Goal: Task Accomplishment & Management: Use online tool/utility

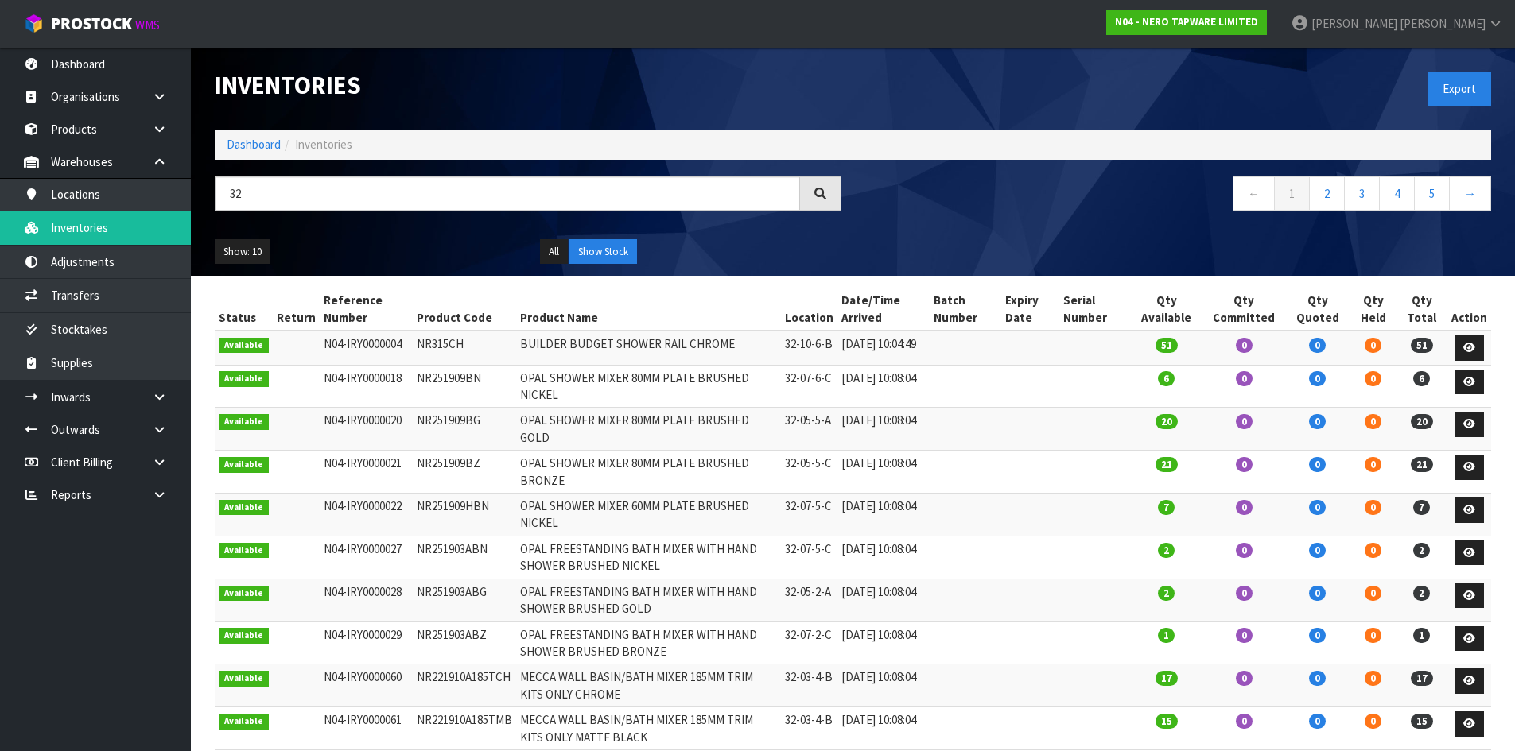
type input "3"
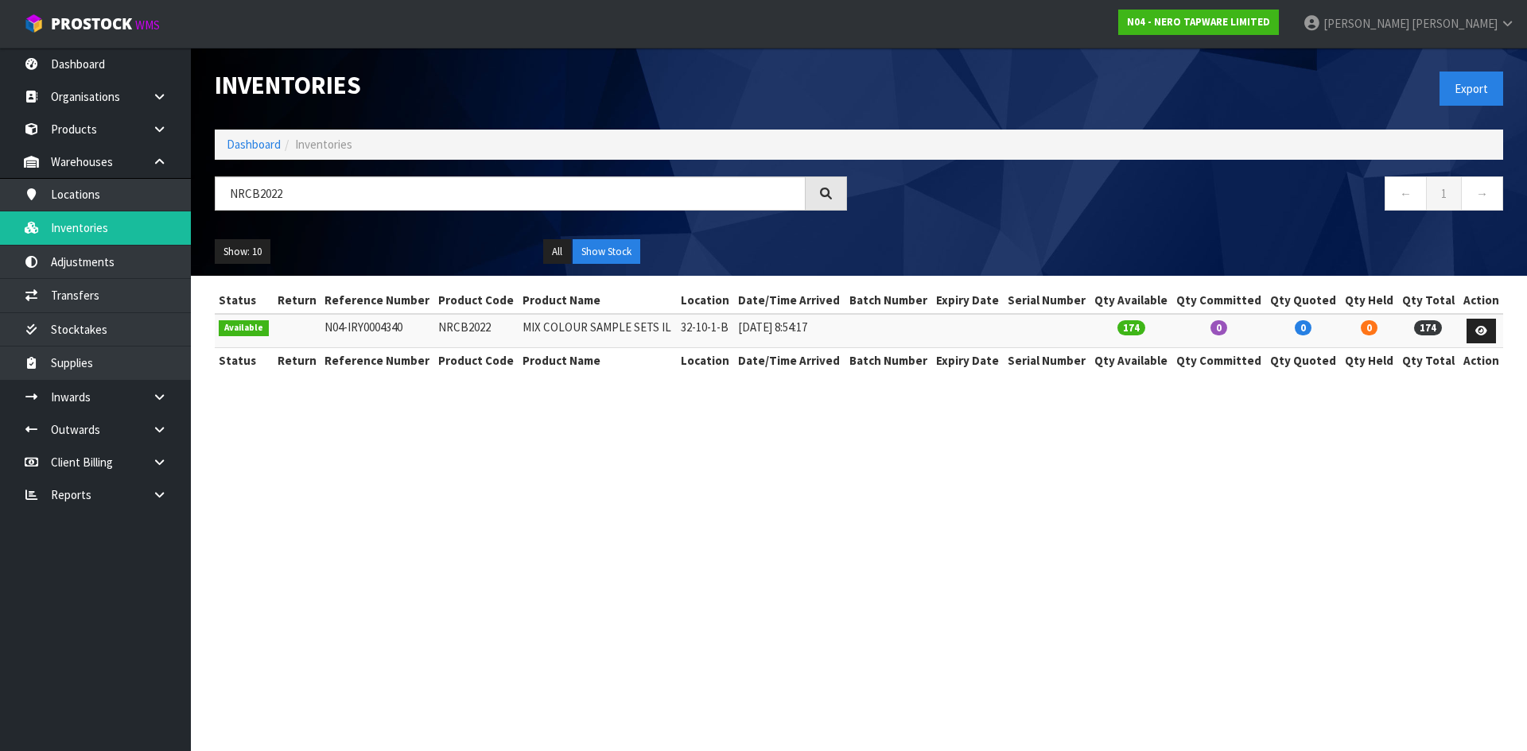
drag, startPoint x: 285, startPoint y: 187, endPoint x: 197, endPoint y: 216, distance: 92.3
click at [197, 216] on header "Inventories Export Dashboard Inventories NRCB2022 ← 1 → Show: 10 5 10 25 50 All…" at bounding box center [859, 162] width 1336 height 228
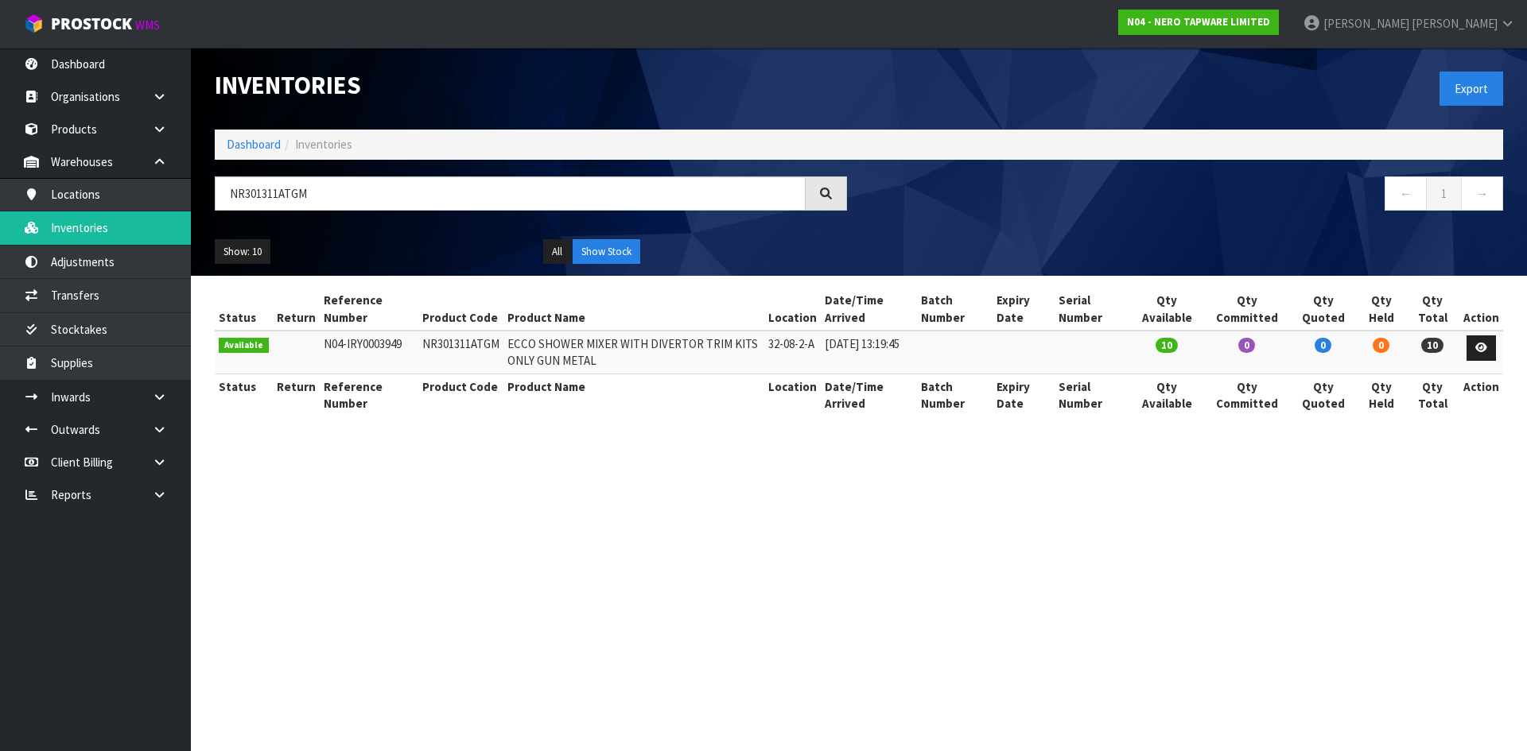
type input "NR301311ATGM"
click at [435, 347] on td "NR301311ATGM" at bounding box center [460, 352] width 85 height 43
copy td "NR301311ATGM"
click at [146, 289] on link "Transfers" at bounding box center [95, 295] width 191 height 33
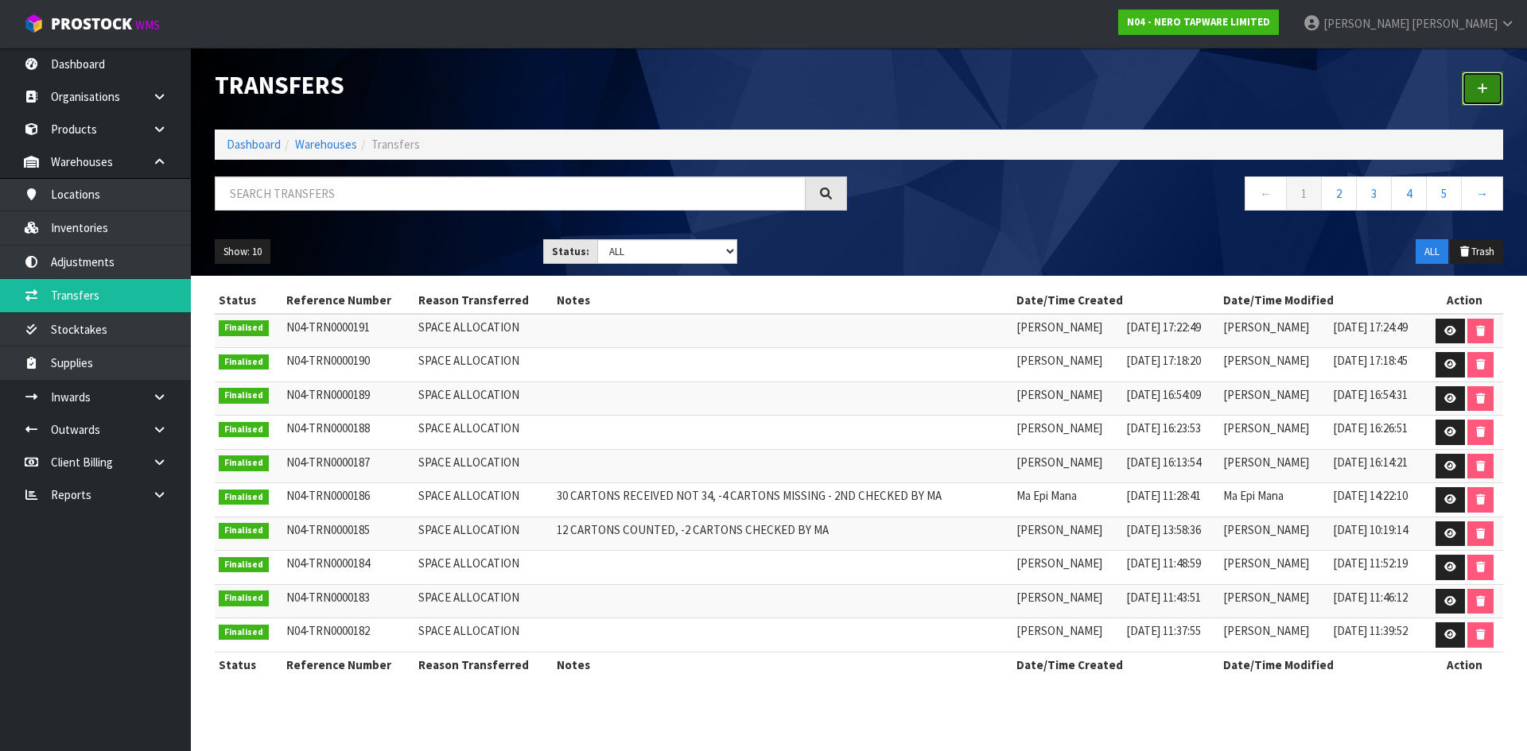
click at [1469, 92] on link at bounding box center [1482, 89] width 41 height 34
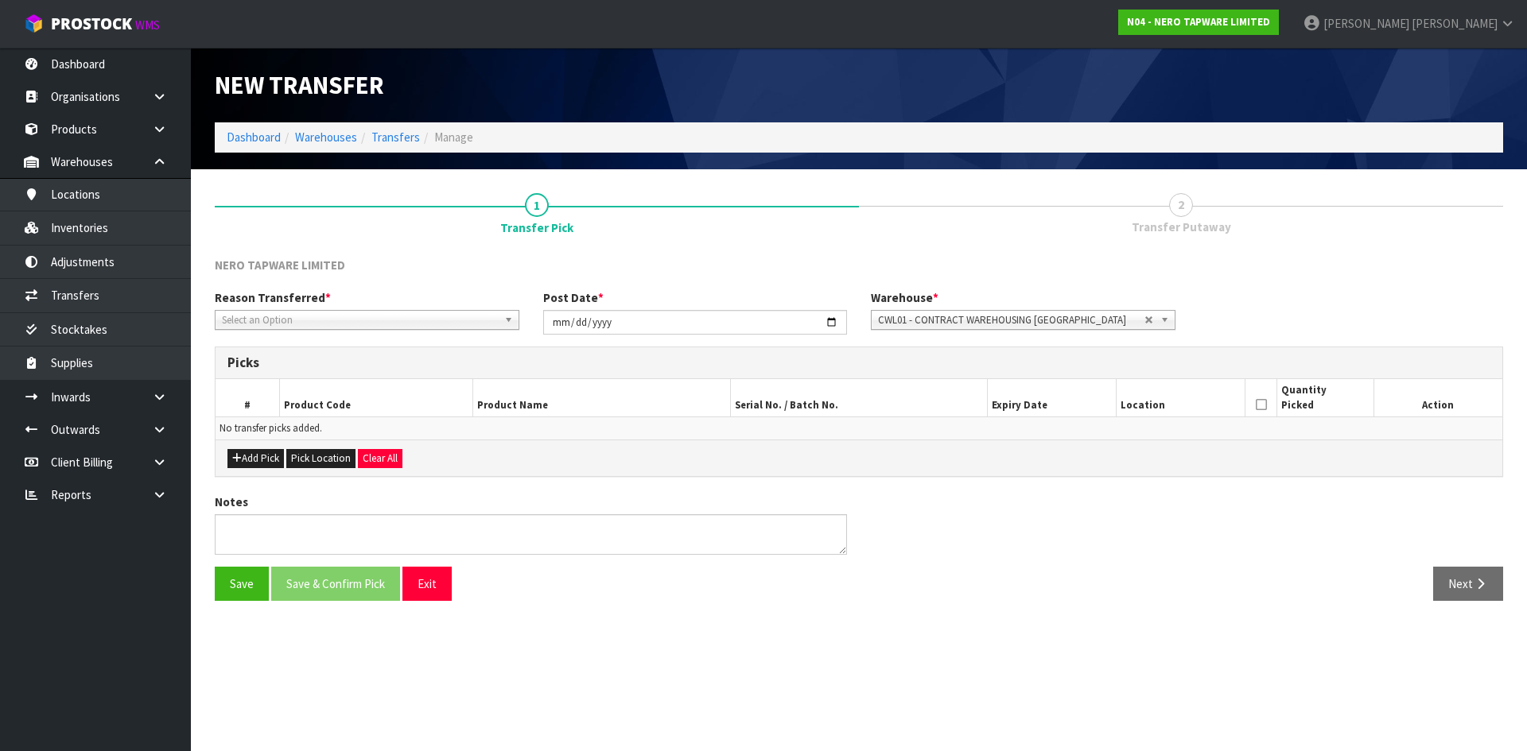
click at [365, 315] on span "Select an Option" at bounding box center [360, 320] width 276 height 19
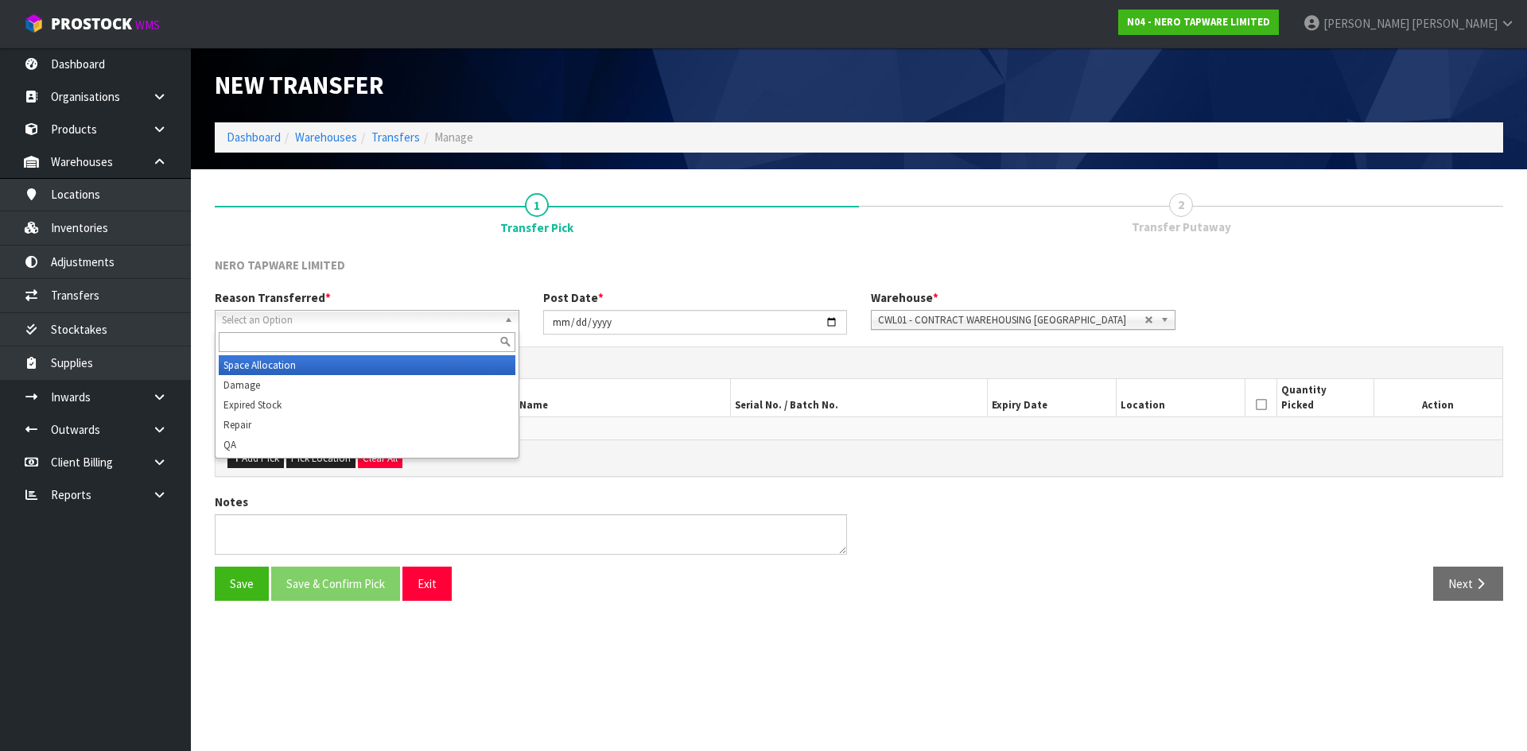
click at [364, 368] on li "Space Allocation" at bounding box center [367, 365] width 297 height 20
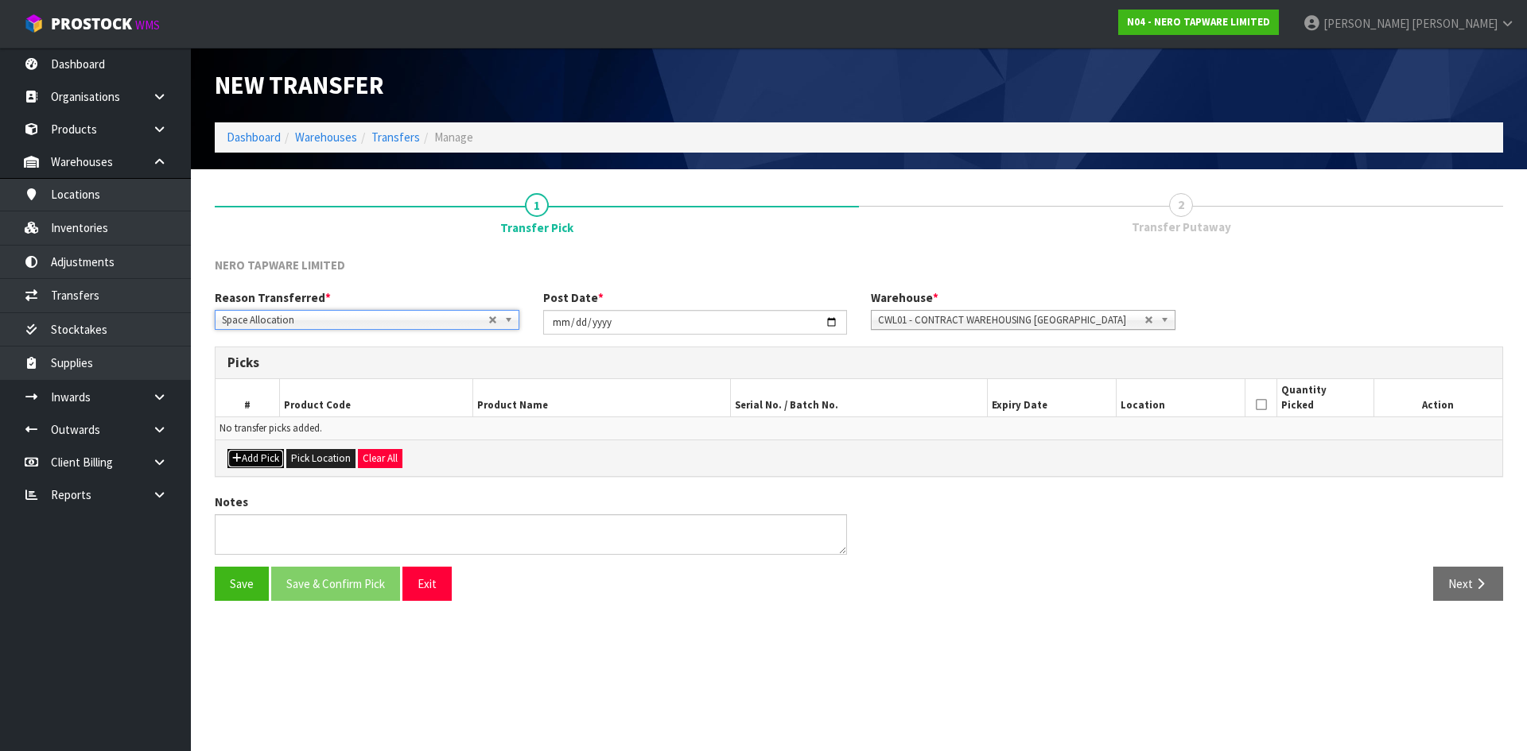
click at [241, 461] on button "Add Pick" at bounding box center [255, 458] width 56 height 19
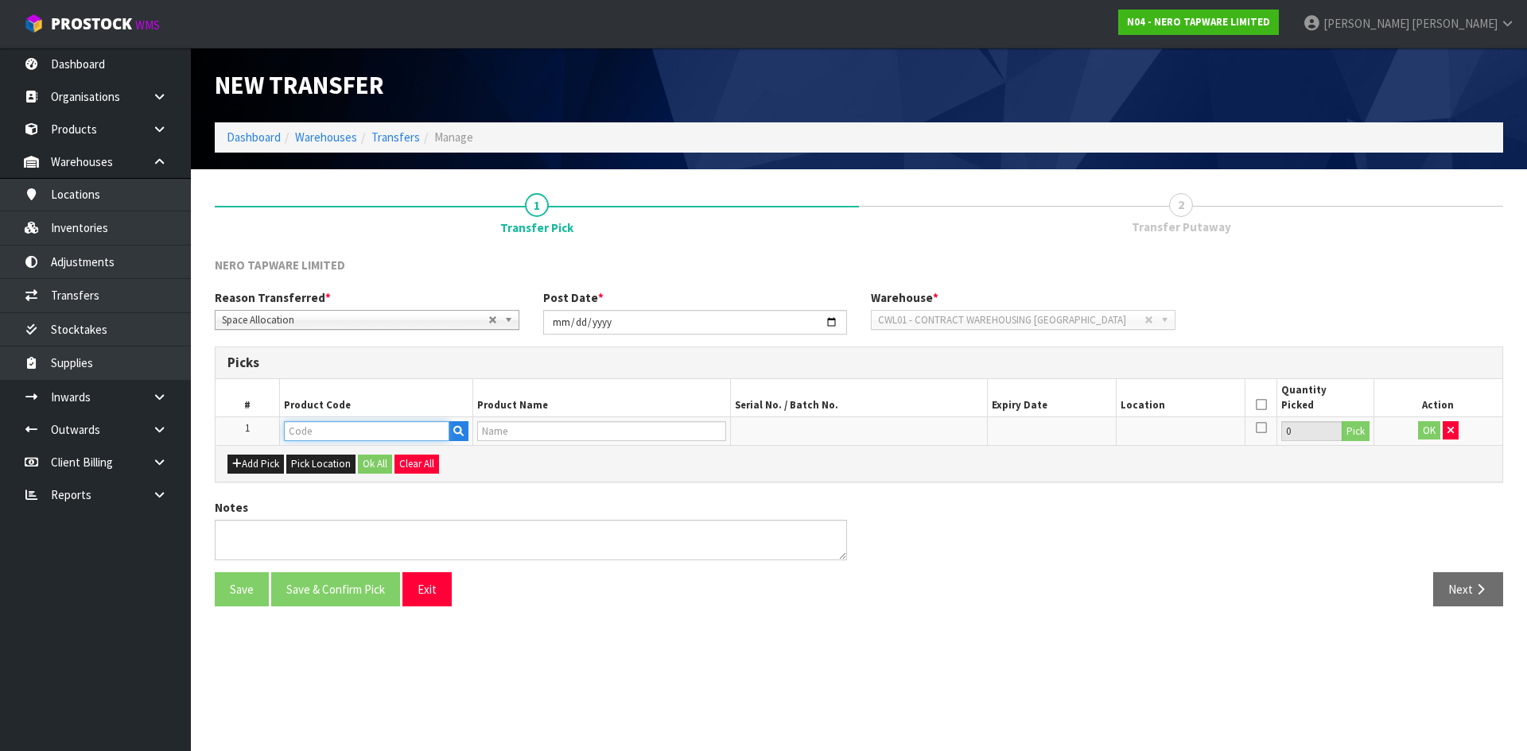
click at [324, 432] on input "text" at bounding box center [366, 431] width 165 height 20
paste input "NR301311ATGM"
type input "NR301311ATGM"
type input "ECCO SHOWER MIXER WITH DIVERTOR TRIM KITS ONLY GUN METAL"
type input "NR301311ATGM"
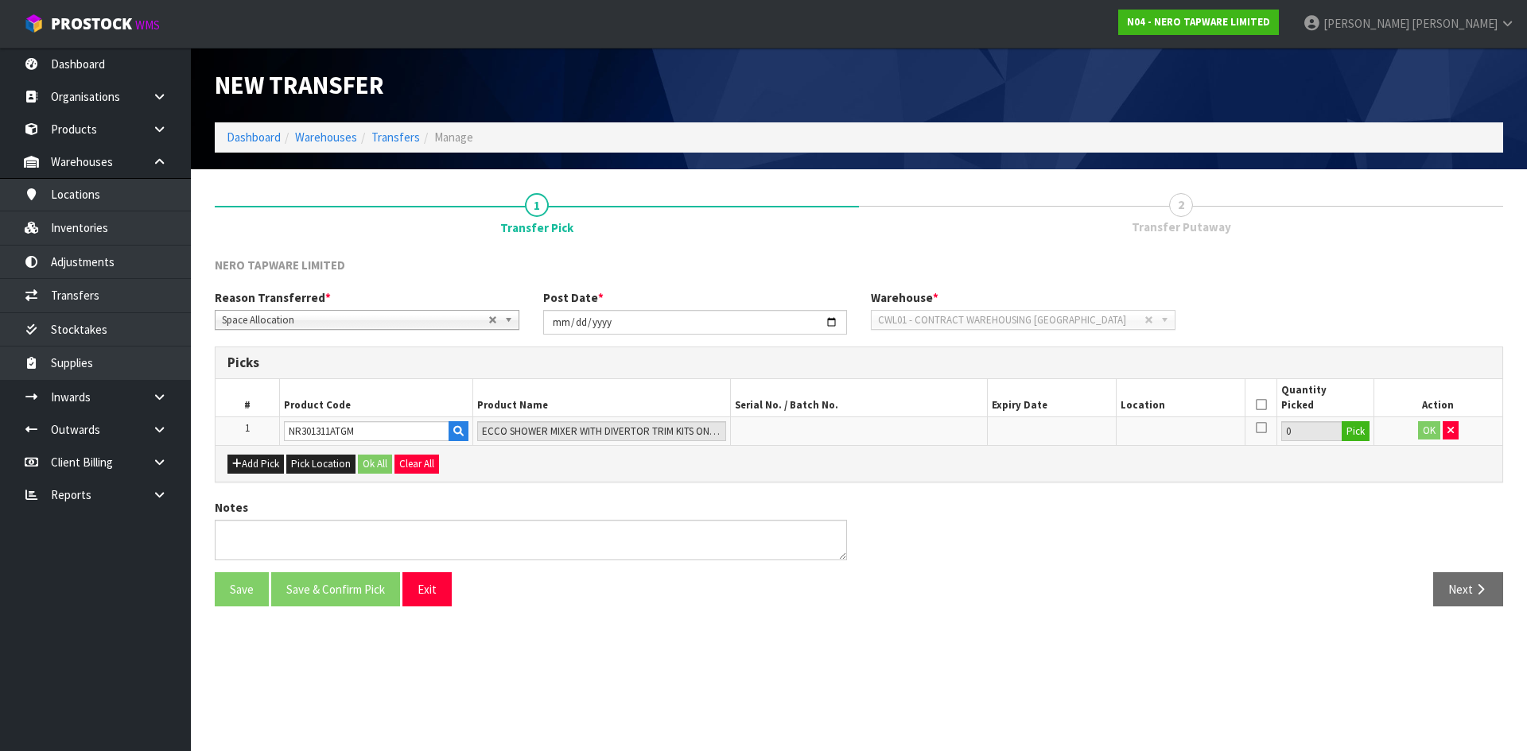
click at [1262, 406] on icon at bounding box center [1261, 405] width 11 height 1
click at [1353, 434] on button "Pick" at bounding box center [1356, 431] width 28 height 21
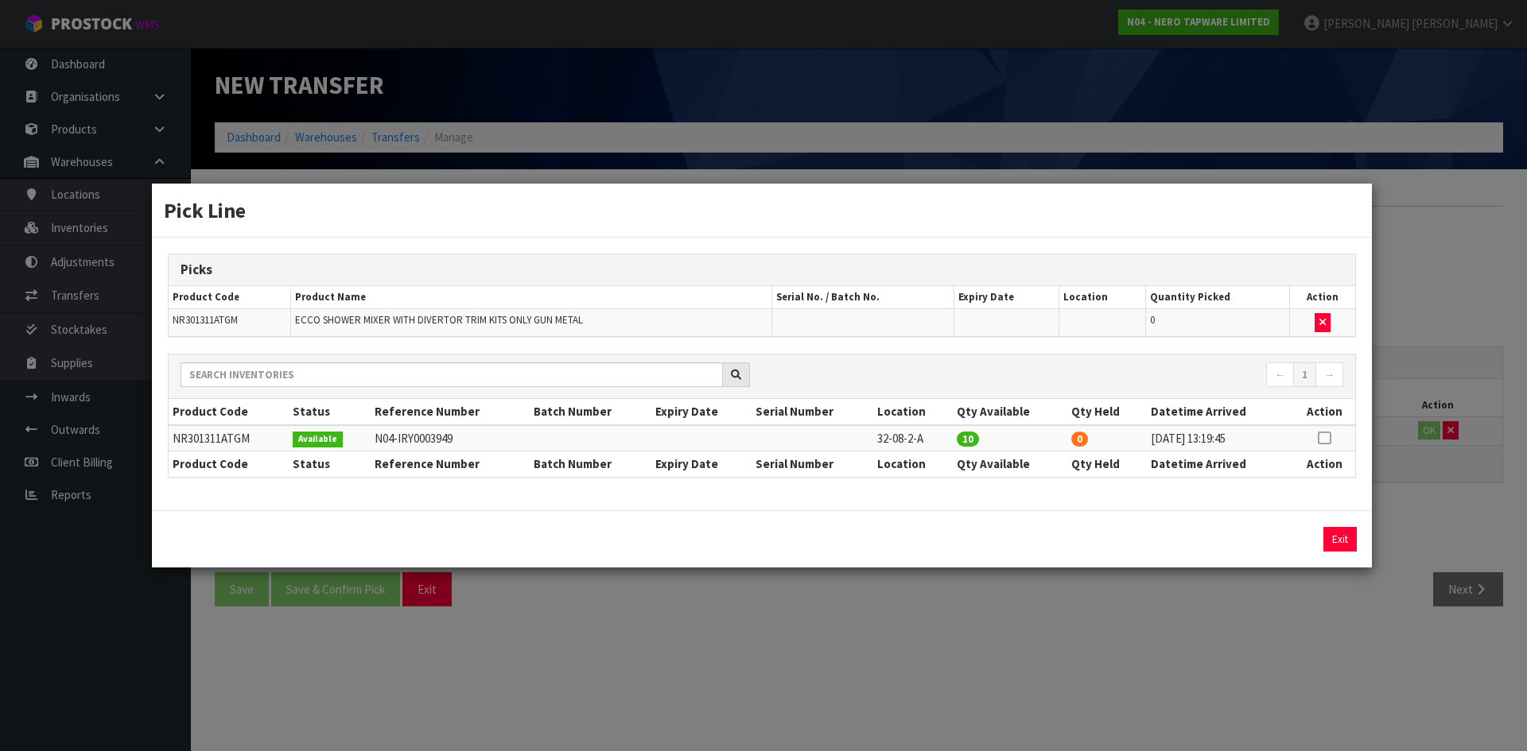
click at [1326, 438] on icon at bounding box center [1324, 438] width 13 height 1
click at [1281, 544] on button "Assign Pick" at bounding box center [1285, 539] width 65 height 25
type input "10"
click at [1280, 605] on div "Pick Line Picks Product Code Product Name Serial No. / Batch No. Expiry Date Lo…" at bounding box center [763, 375] width 1527 height 751
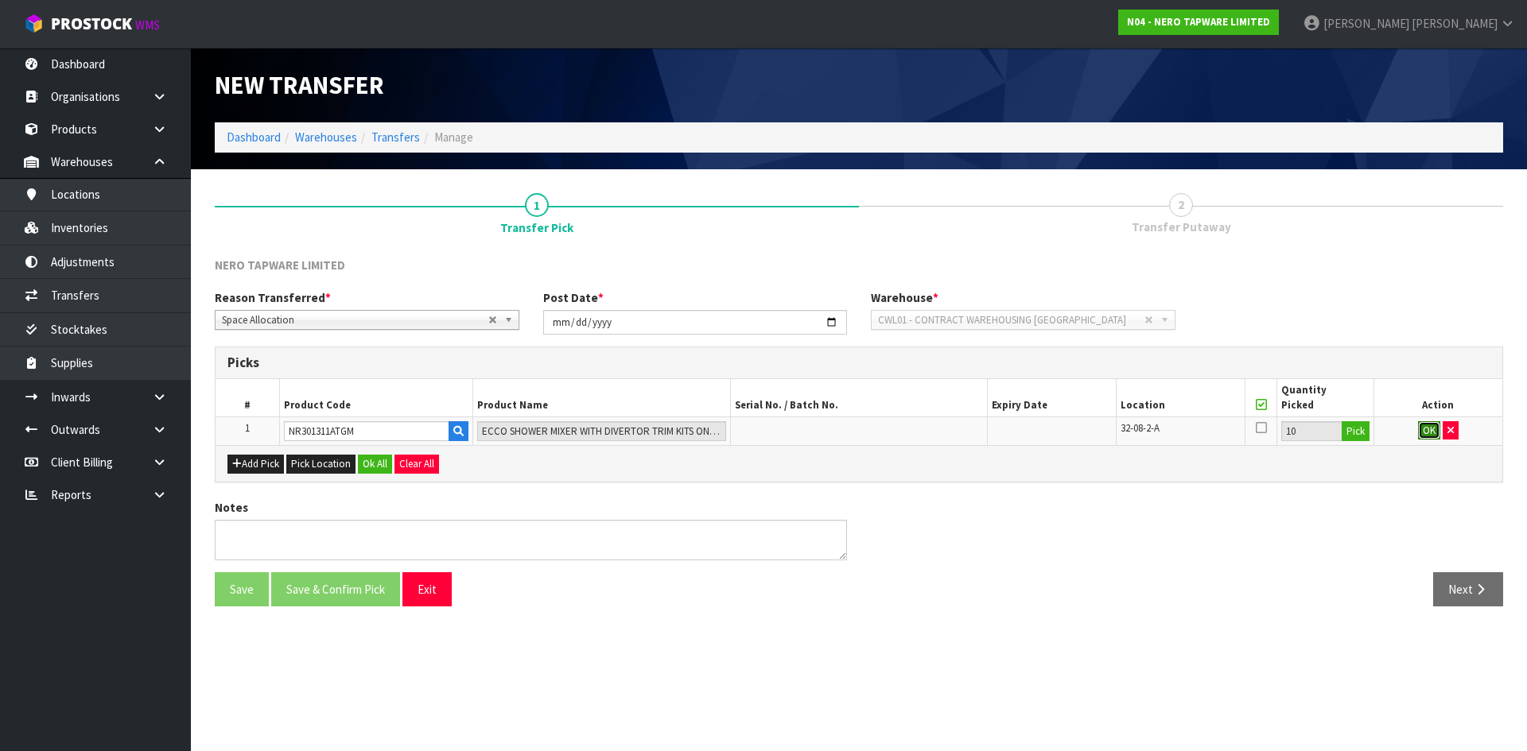
click at [1433, 431] on button "OK" at bounding box center [1429, 430] width 22 height 19
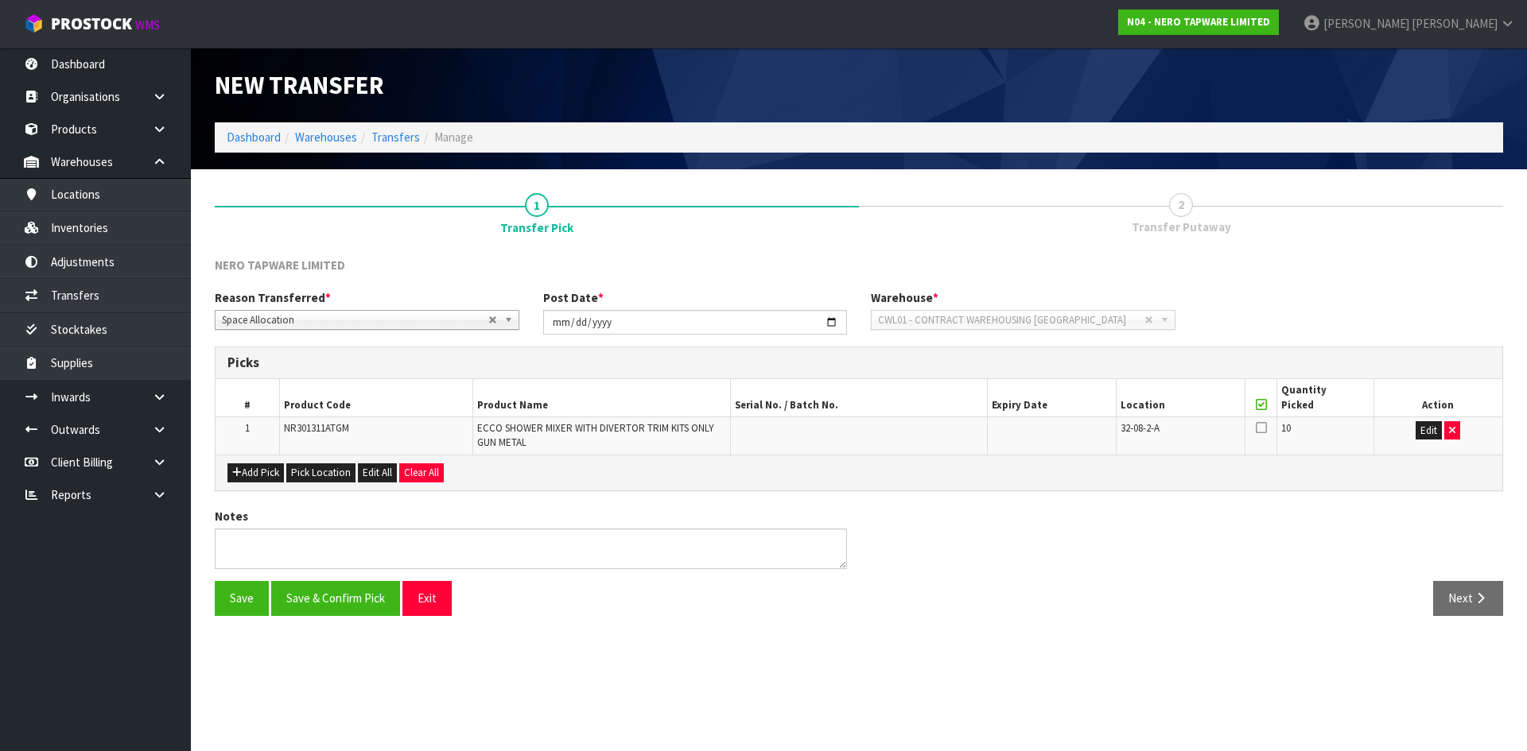
drag, startPoint x: 1260, startPoint y: 425, endPoint x: 1260, endPoint y: 434, distance: 9.6
click at [1260, 431] on icon at bounding box center [1261, 427] width 11 height 13
click at [0, 0] on input "checkbox" at bounding box center [0, 0] width 0 height 0
click at [355, 613] on button "Save & Confirm Pick" at bounding box center [335, 598] width 129 height 34
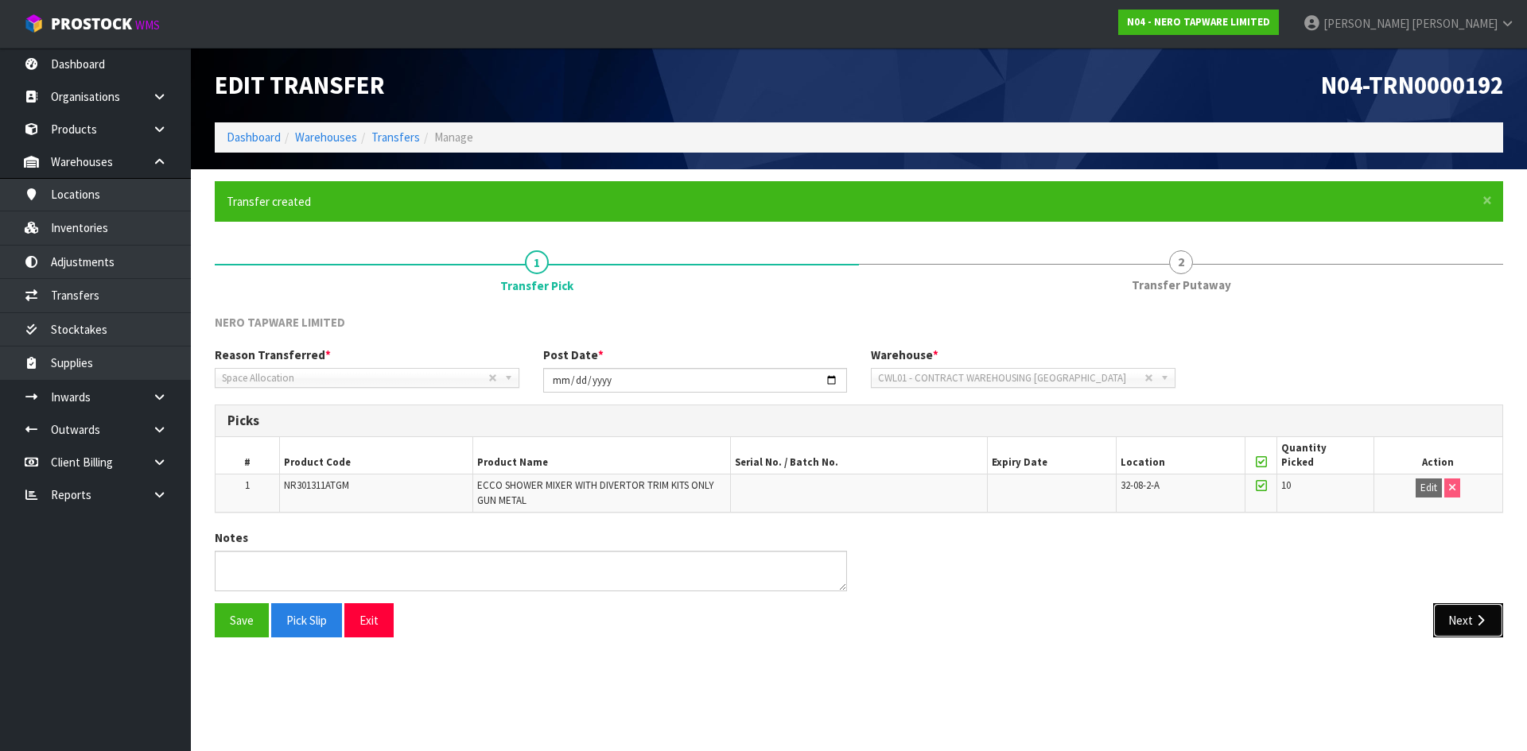
click at [1456, 630] on button "Next" at bounding box center [1468, 621] width 70 height 34
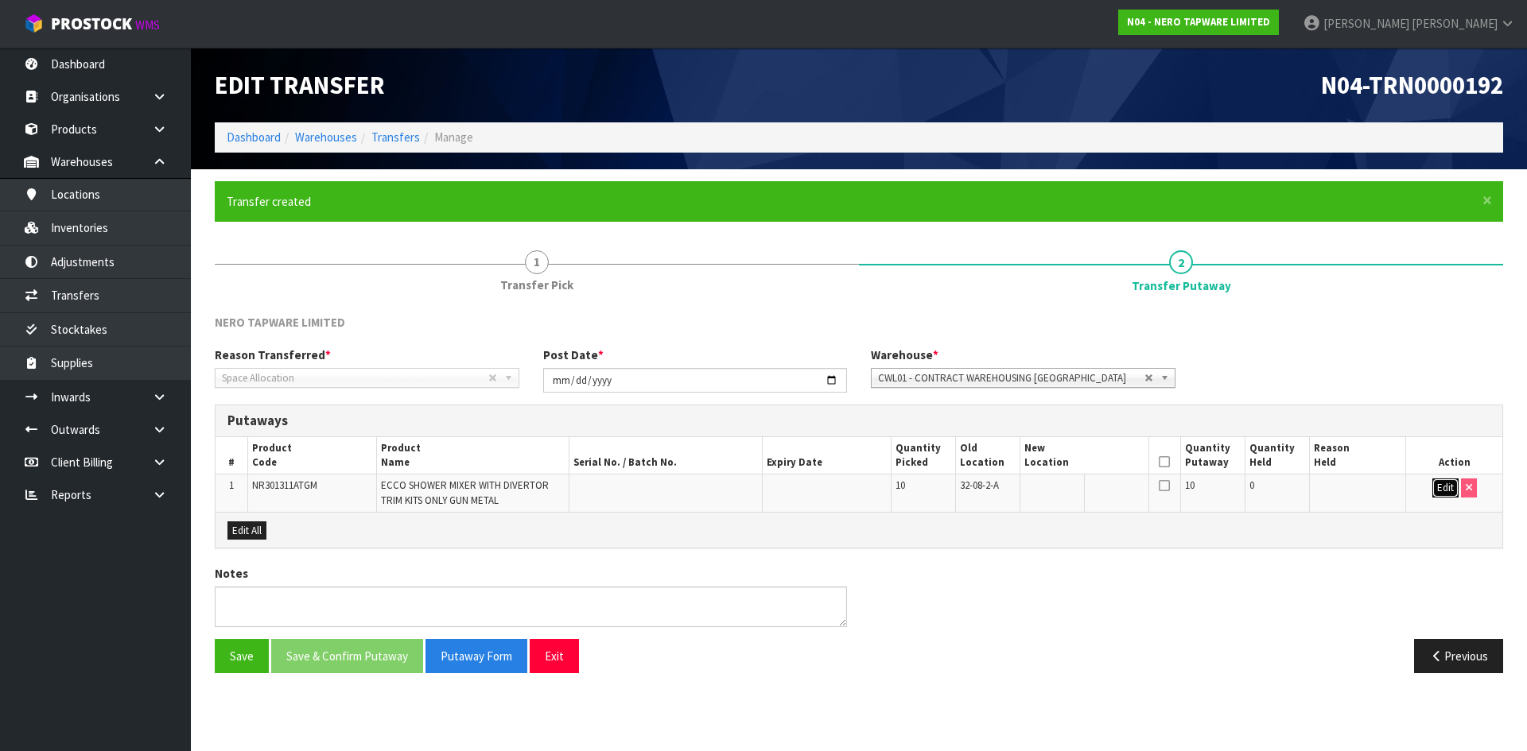
click at [1442, 482] on button "Edit" at bounding box center [1445, 488] width 26 height 19
click at [1089, 485] on input "text" at bounding box center [1074, 489] width 101 height 20
type input "32-08-4-A"
click at [1163, 462] on icon at bounding box center [1164, 462] width 11 height 1
click at [1445, 491] on button "OK" at bounding box center [1445, 488] width 22 height 19
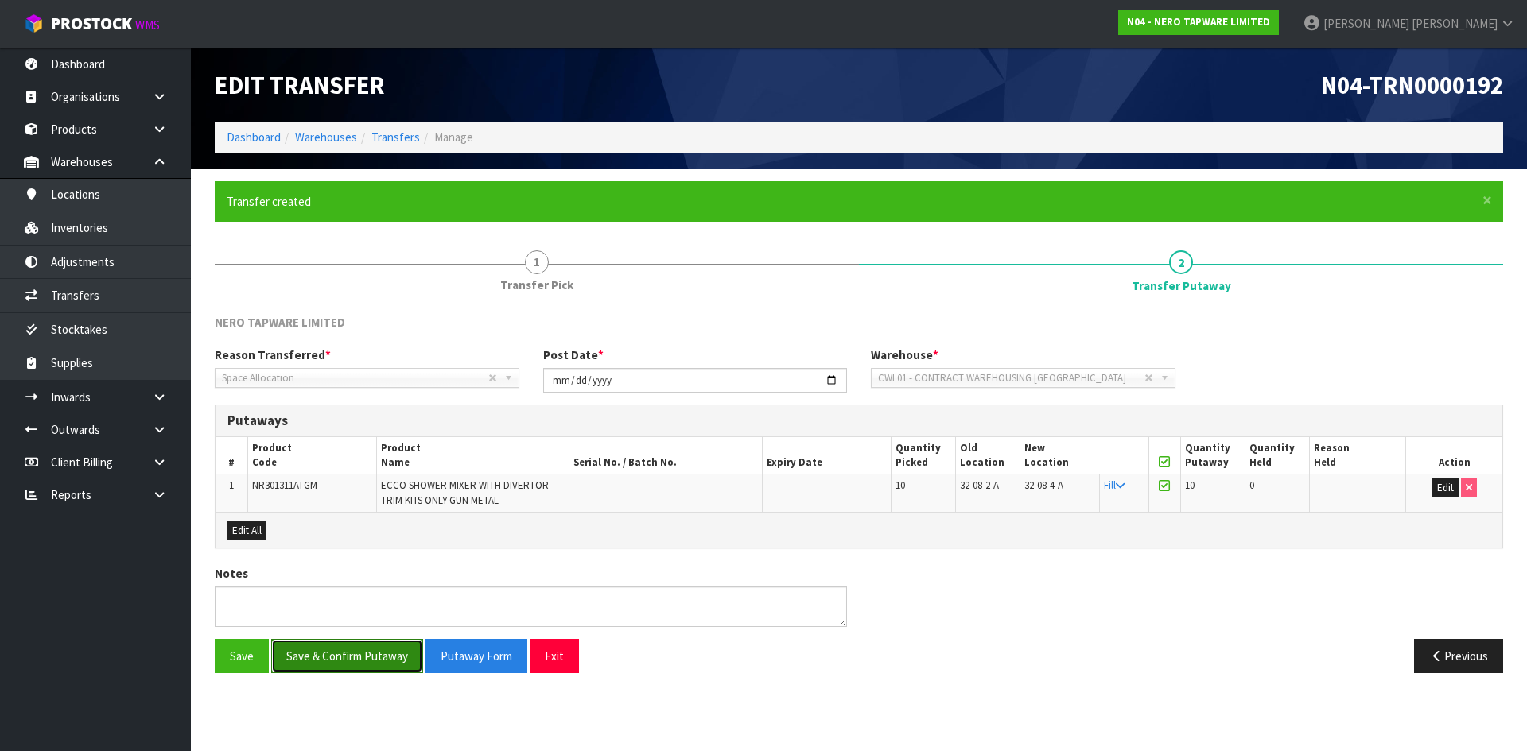
click at [371, 663] on button "Save & Confirm Putaway" at bounding box center [347, 656] width 152 height 34
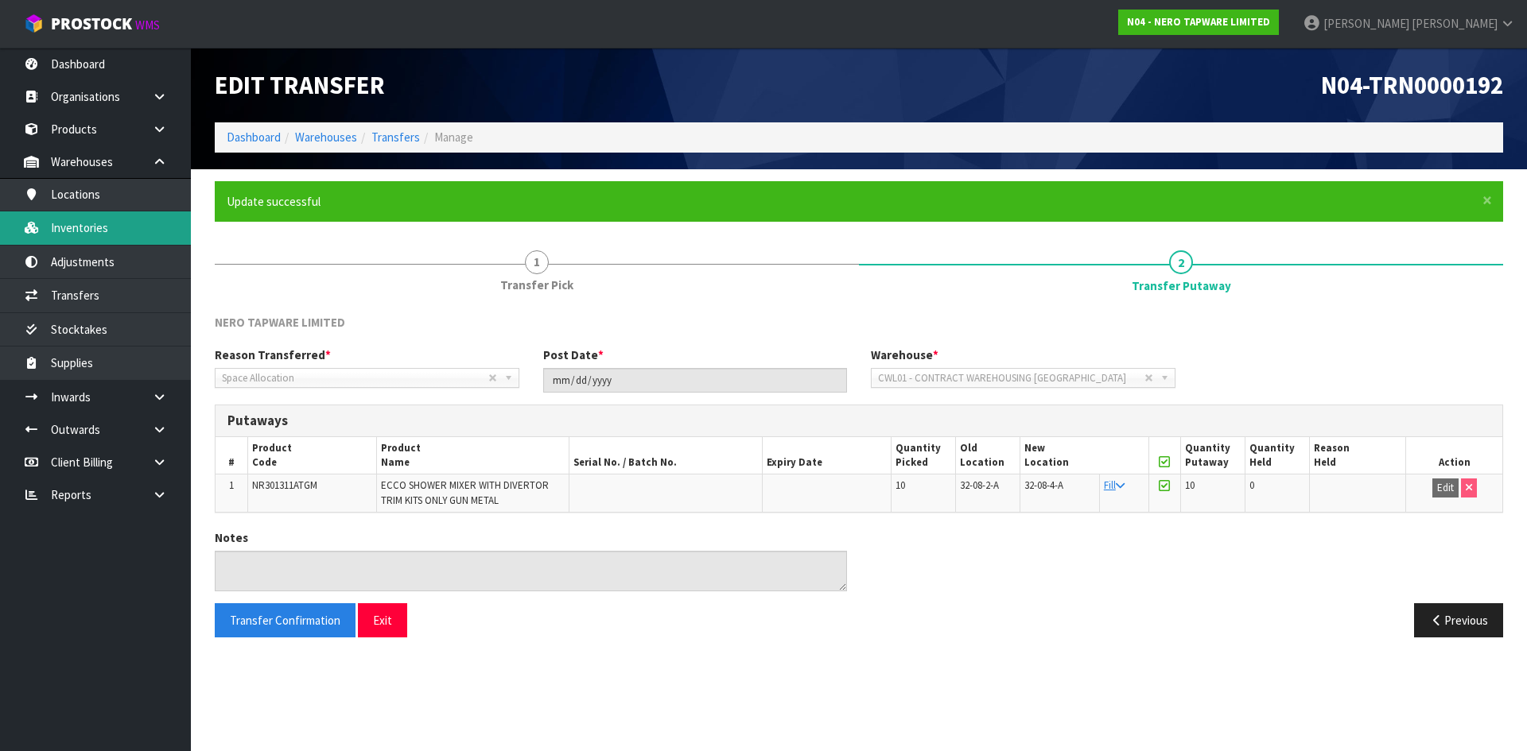
click at [144, 230] on link "Inventories" at bounding box center [95, 228] width 191 height 33
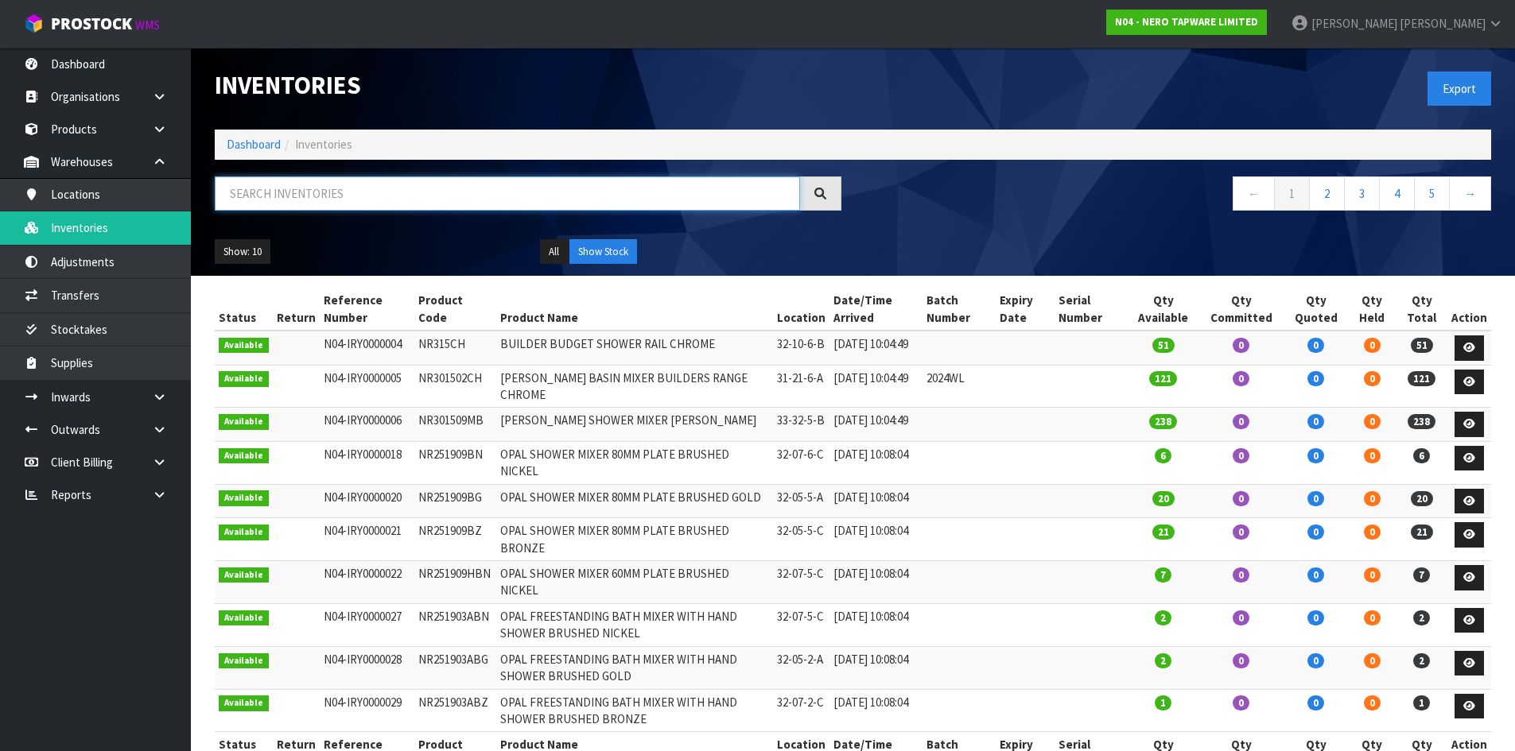
click at [293, 190] on input "text" at bounding box center [507, 194] width 585 height 34
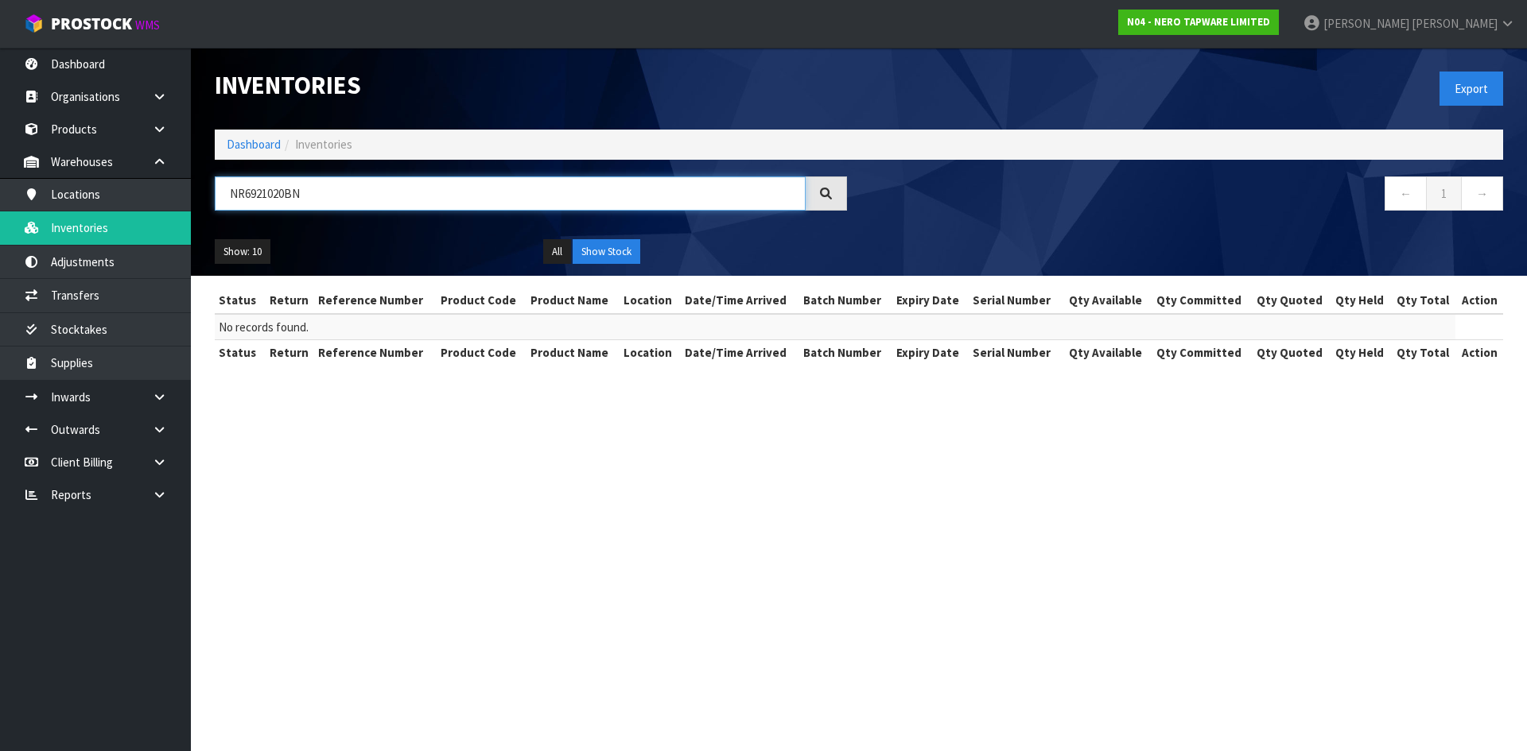
click at [284, 192] on input "NR6921020BN" at bounding box center [510, 194] width 591 height 34
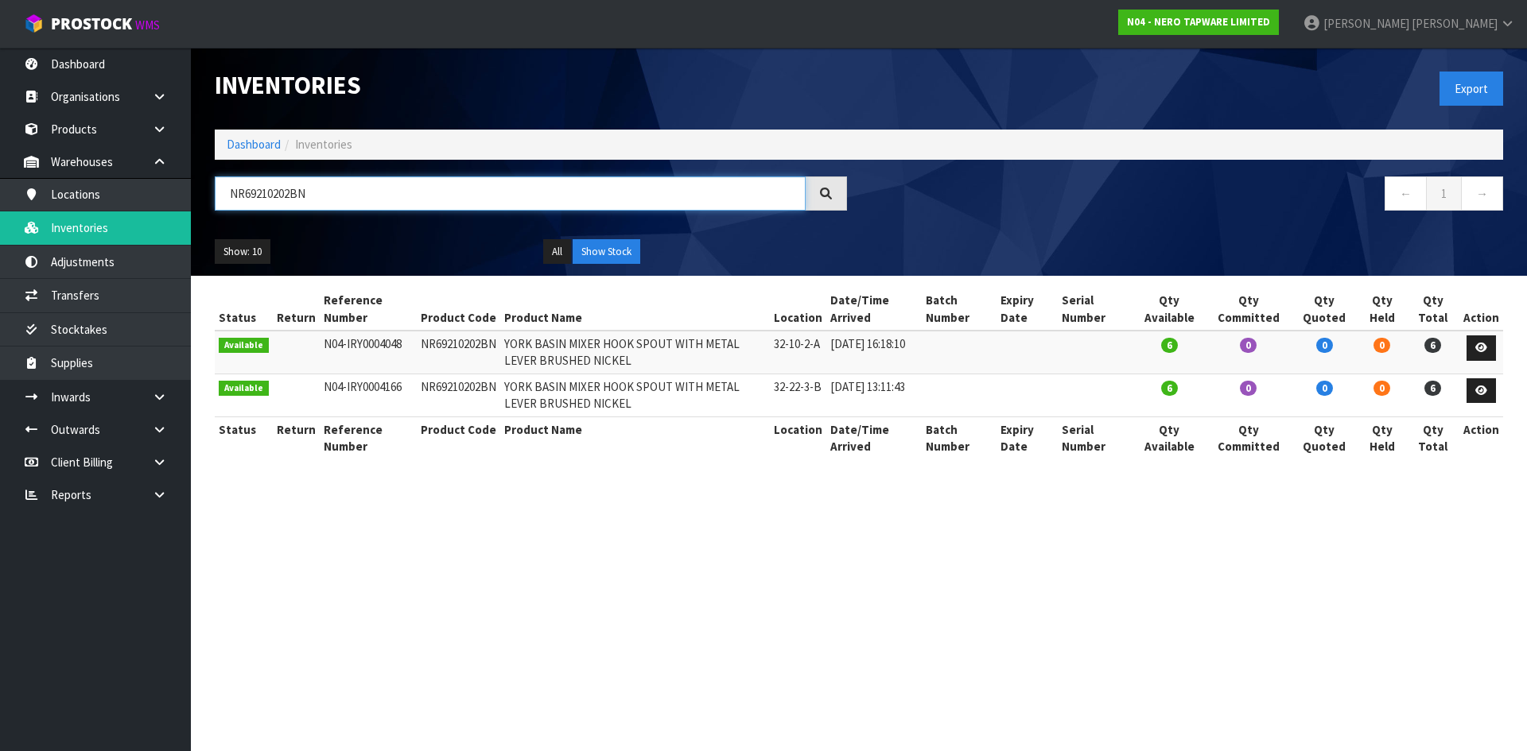
drag, startPoint x: 324, startPoint y: 193, endPoint x: 247, endPoint y: 195, distance: 77.2
click at [247, 195] on input "NR69210202BN" at bounding box center [510, 194] width 591 height 34
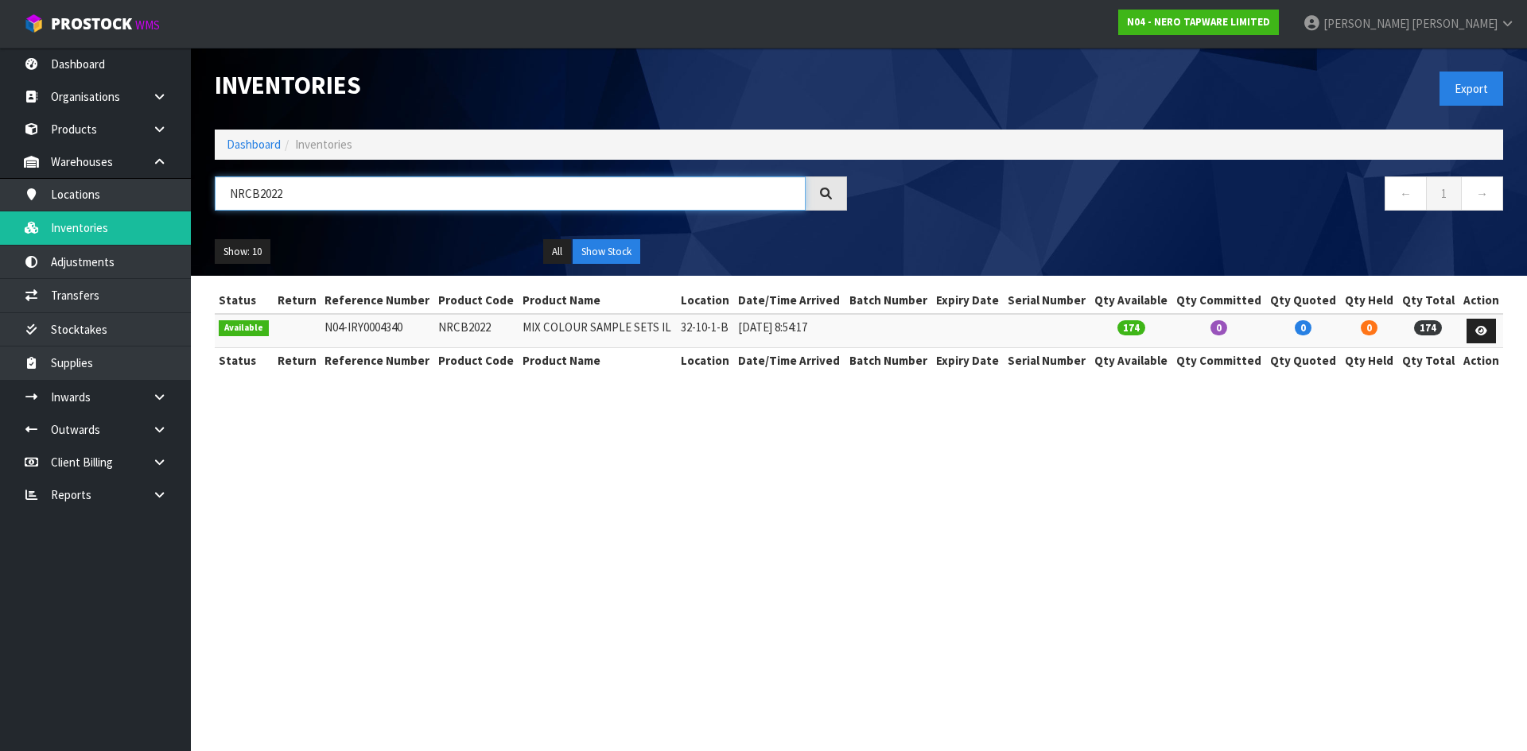
type input "NRCB2022"
